Goal: Transaction & Acquisition: Purchase product/service

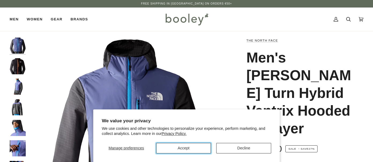
click at [203, 146] on button "Accept" at bounding box center [183, 148] width 55 height 10
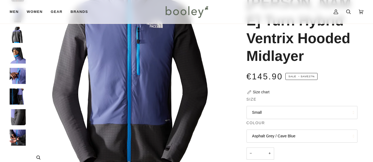
scroll to position [80, 0]
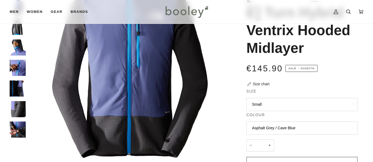
click at [310, 98] on button "Small" at bounding box center [301, 104] width 111 height 13
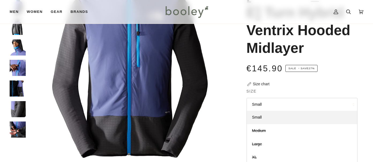
click at [295, 98] on button "Small" at bounding box center [301, 104] width 111 height 13
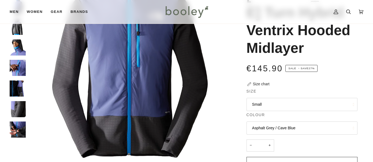
click at [306, 121] on button "Asphalt Grey / Cave Blue" at bounding box center [301, 127] width 111 height 13
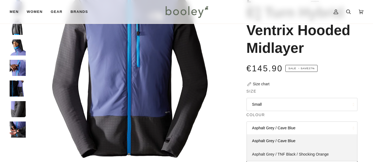
click at [294, 152] on span "Asphalt Grey / TNF Black / Shocking Orange" at bounding box center [290, 154] width 77 height 4
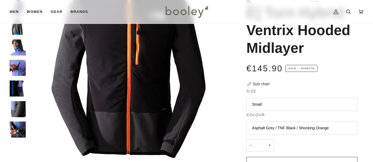
click at [299, 98] on button "Small" at bounding box center [301, 104] width 111 height 13
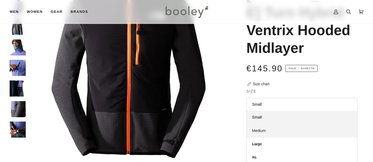
click at [284, 124] on link "Medium" at bounding box center [302, 130] width 110 height 13
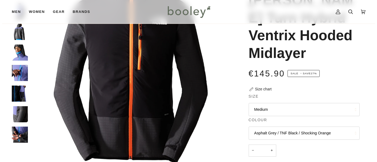
scroll to position [54, 0]
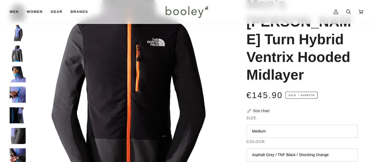
click at [264, 108] on div "Size chart" at bounding box center [261, 111] width 17 height 6
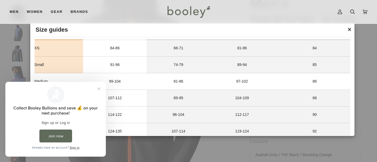
scroll to position [0, 0]
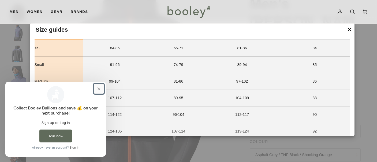
click at [99, 89] on button "Close prompt" at bounding box center [99, 89] width 10 height 10
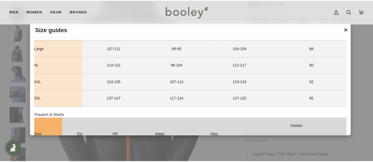
scroll to position [80, 0]
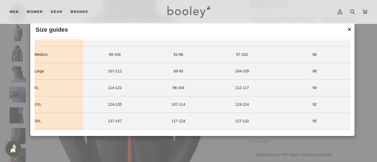
click at [349, 29] on button "✕" at bounding box center [349, 29] width 5 height 8
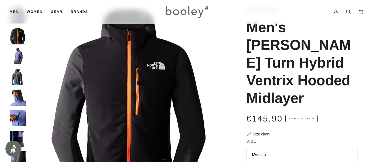
scroll to position [0, 0]
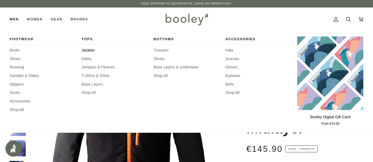
click at [89, 50] on span "Jackets" at bounding box center [114, 50] width 66 height 6
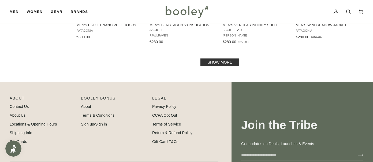
scroll to position [510, 0]
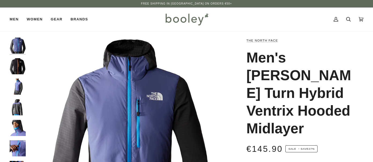
click at [20, 68] on img "The North Face Men's Dawn Turn Hybrid Ventrix Hooded Midlayer Asphalt Grey / TN…" at bounding box center [18, 66] width 16 height 16
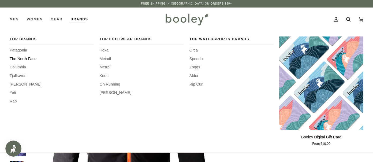
click at [29, 57] on span "The North Face" at bounding box center [52, 59] width 84 height 6
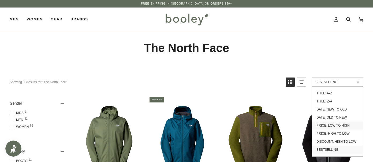
click at [343, 126] on link "Price: Low to High" at bounding box center [337, 125] width 51 height 8
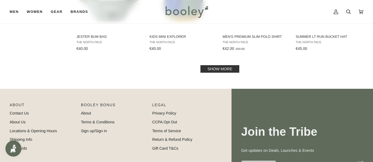
scroll to position [616, 0]
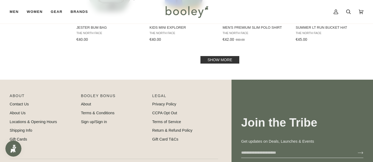
click at [221, 59] on link "Show more" at bounding box center [219, 59] width 39 height 7
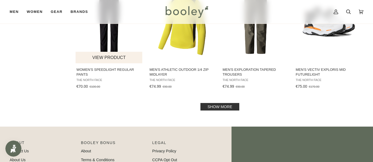
scroll to position [1152, 0]
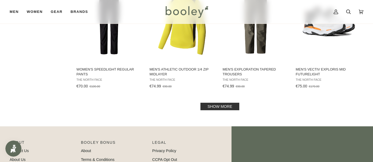
click at [212, 105] on link "Show more" at bounding box center [219, 106] width 39 height 7
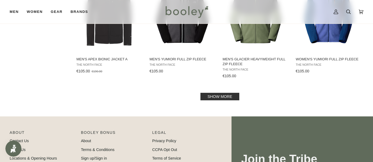
scroll to position [1741, 0]
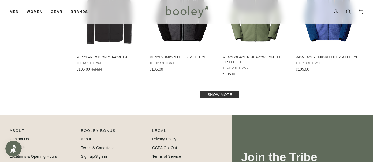
click at [210, 94] on link "Show more" at bounding box center [219, 94] width 39 height 7
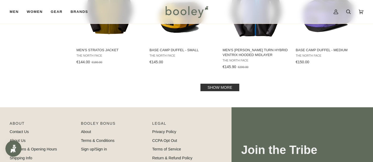
scroll to position [2330, 0]
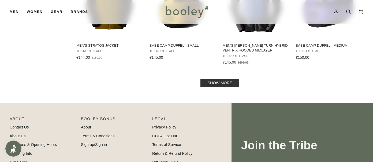
click at [213, 83] on link "Show more" at bounding box center [219, 82] width 39 height 7
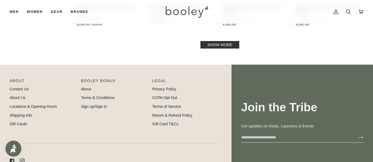
scroll to position [2946, 0]
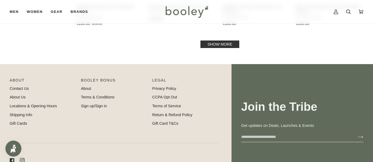
click at [219, 44] on link "Show more" at bounding box center [219, 43] width 39 height 7
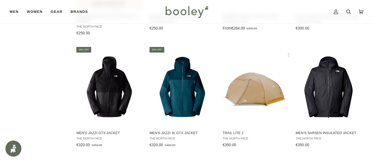
scroll to position [3294, 0]
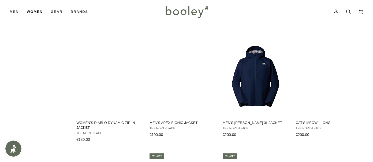
scroll to position [2946, 0]
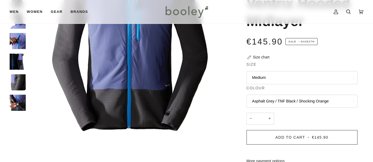
scroll to position [107, 0]
click at [351, 71] on button "Medium" at bounding box center [301, 77] width 111 height 13
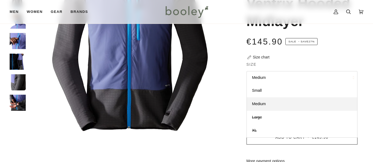
click at [351, 71] on button "Medium" at bounding box center [301, 77] width 111 height 13
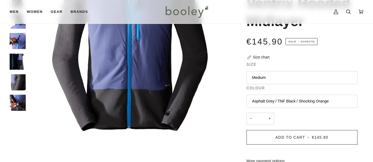
click at [342, 95] on button "Asphalt Grey / TNF Black / Shocking Orange" at bounding box center [301, 101] width 111 height 13
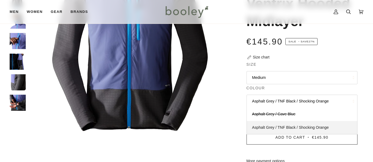
click at [307, 125] on span "Asphalt Grey / TNF Black / Shocking Orange" at bounding box center [290, 127] width 77 height 4
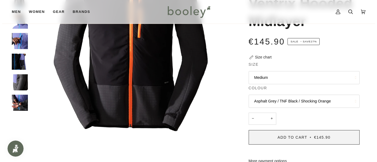
scroll to position [0, 0]
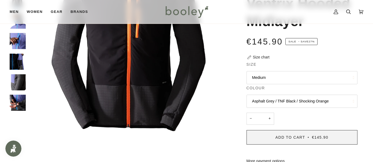
click at [297, 135] on span "Add to Cart" at bounding box center [290, 137] width 30 height 4
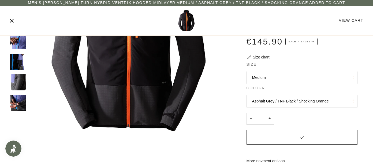
click at [352, 21] on link "View Cart" at bounding box center [351, 20] width 24 height 4
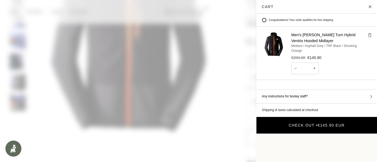
click at [341, 119] on button "Check Out • €145.90 EUR" at bounding box center [316, 125] width 121 height 17
